Goal: Use online tool/utility

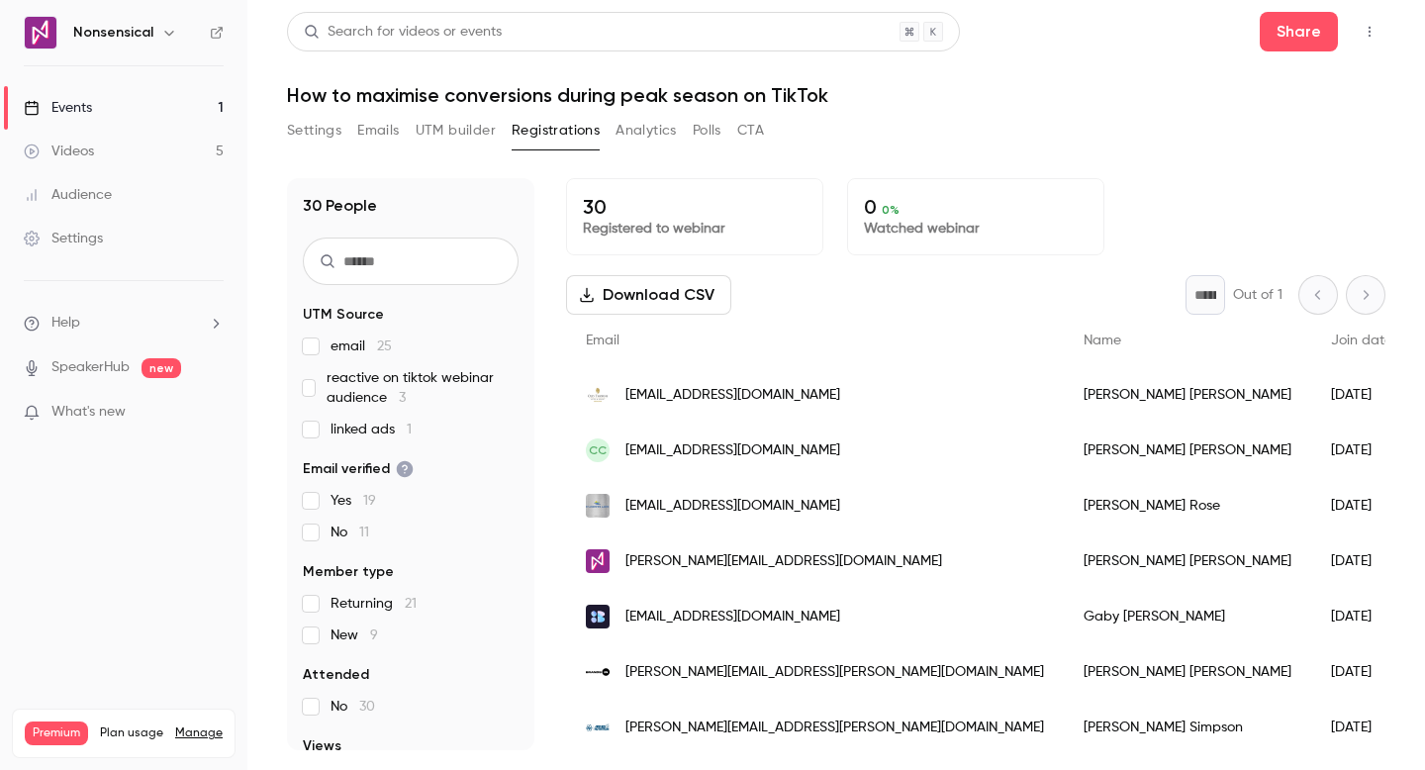
click at [464, 132] on button "UTM builder" at bounding box center [456, 131] width 80 height 32
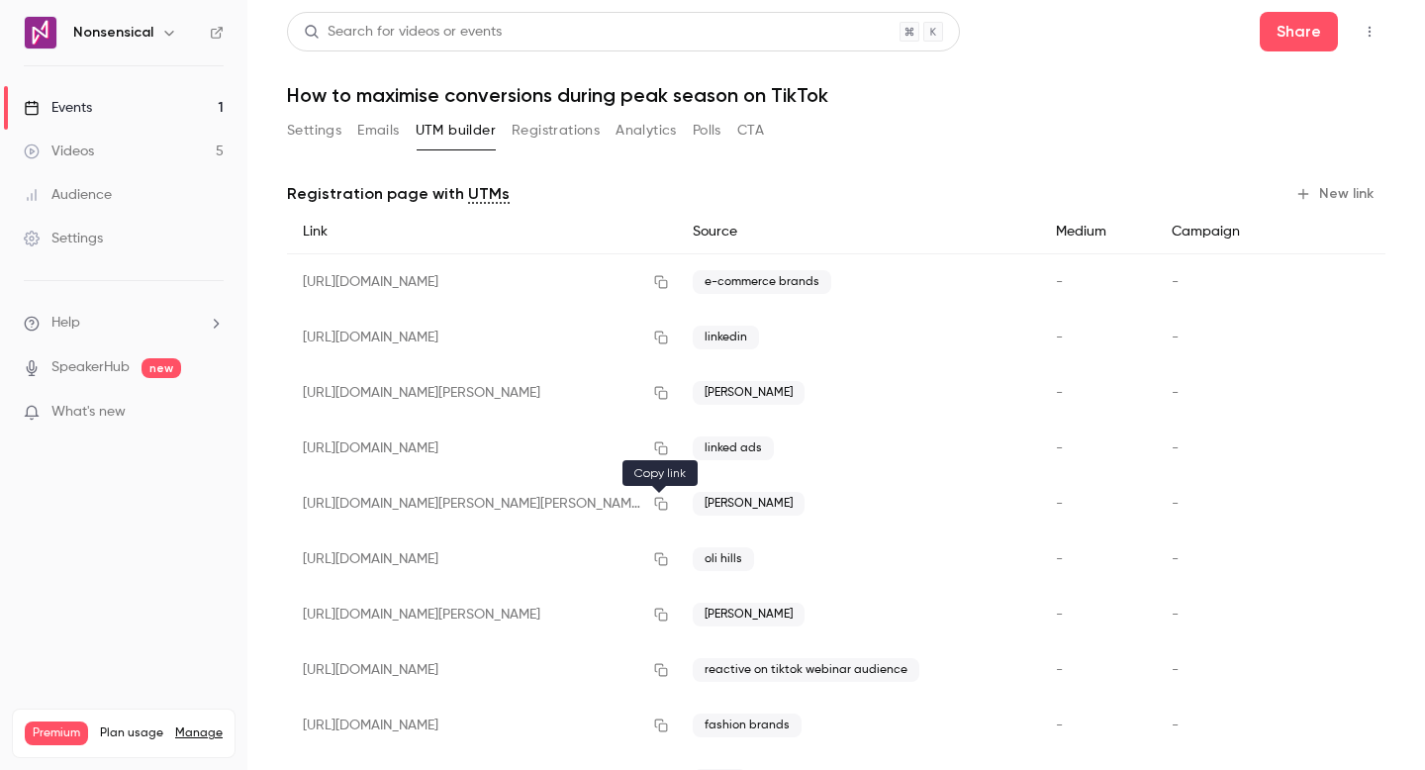
scroll to position [82, 0]
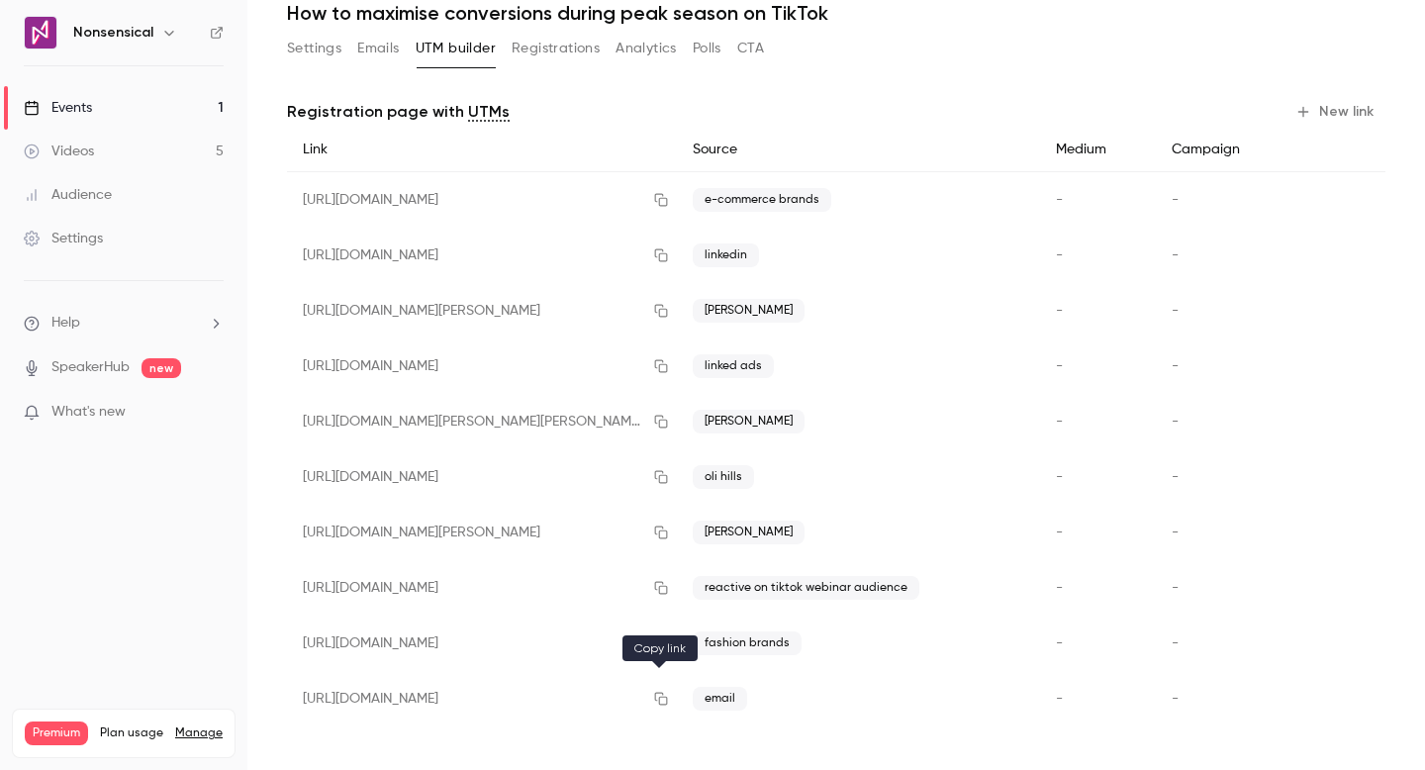
click at [657, 697] on icon "button" at bounding box center [660, 699] width 13 height 13
